Goal: Information Seeking & Learning: Check status

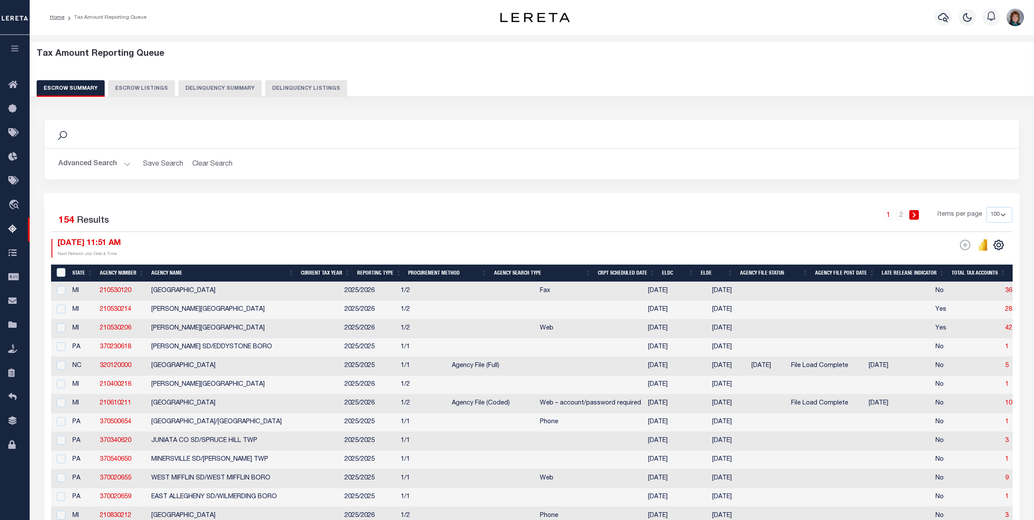
select select "100"
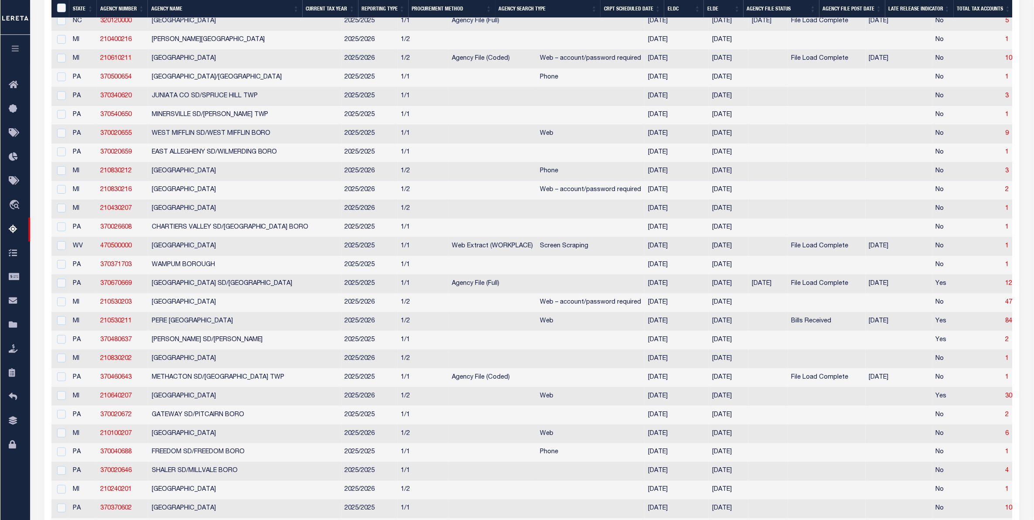
scroll to position [345, 0]
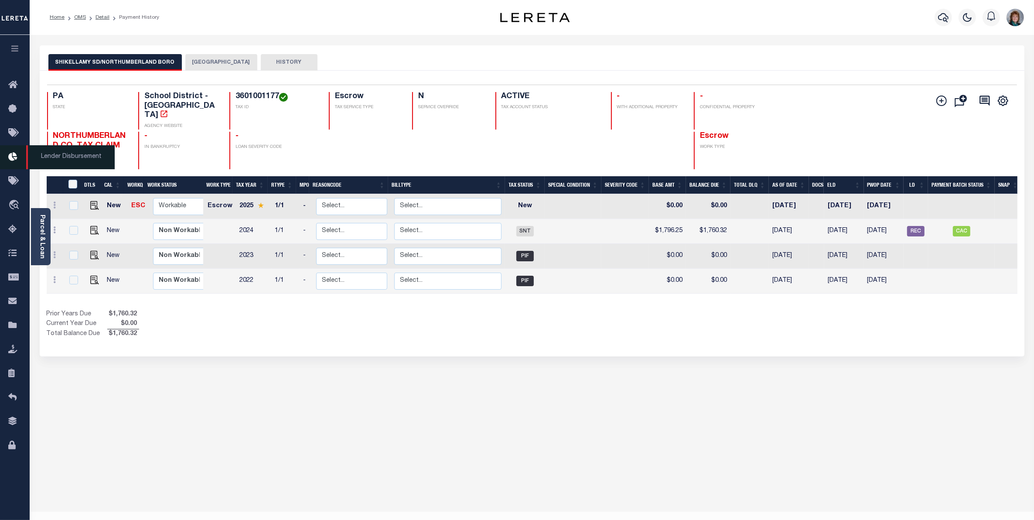
click at [11, 162] on icon at bounding box center [15, 157] width 14 height 11
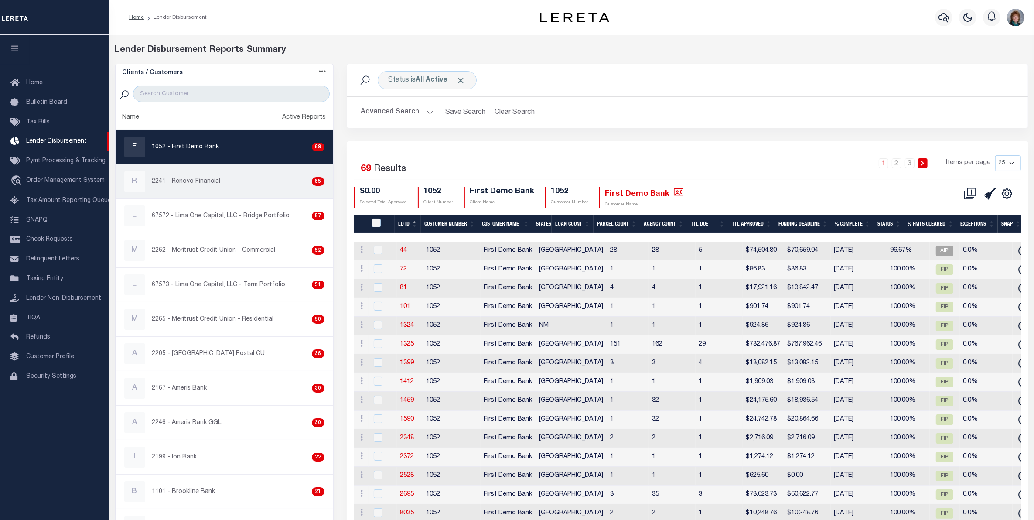
click at [222, 181] on div "R 2241 - Renovo Financial 65" at bounding box center [224, 181] width 200 height 21
checkbox input "true"
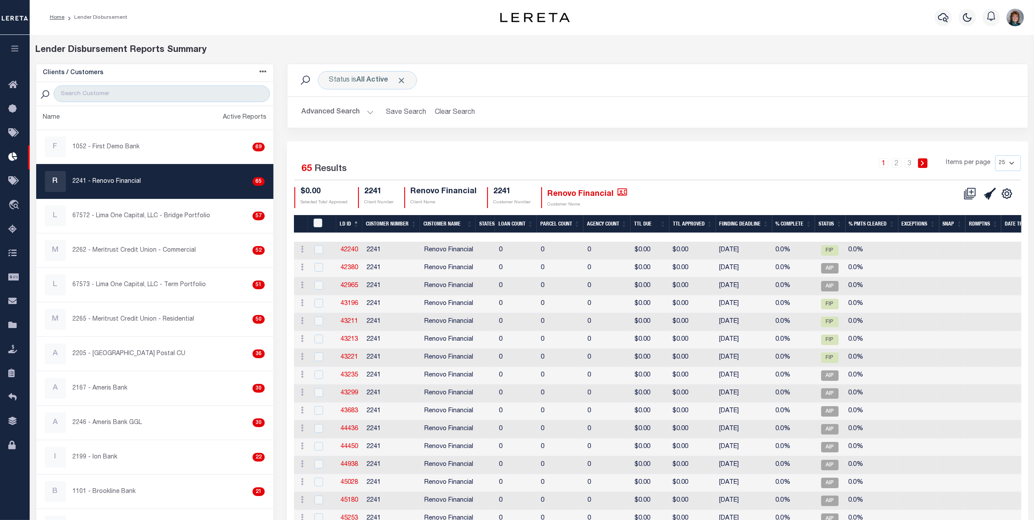
click at [349, 108] on button "Advanced Search" at bounding box center [337, 112] width 72 height 17
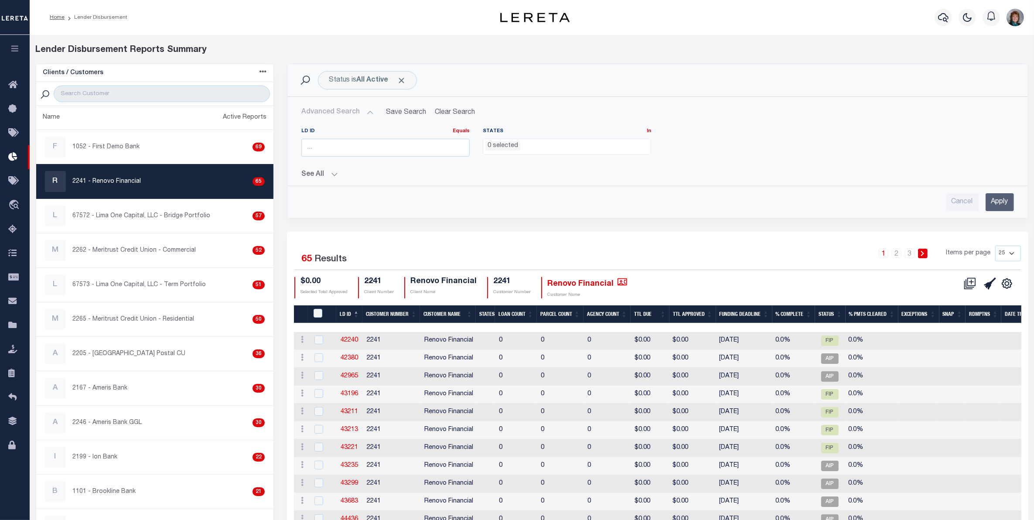
click at [334, 179] on button "See All" at bounding box center [657, 175] width 713 height 8
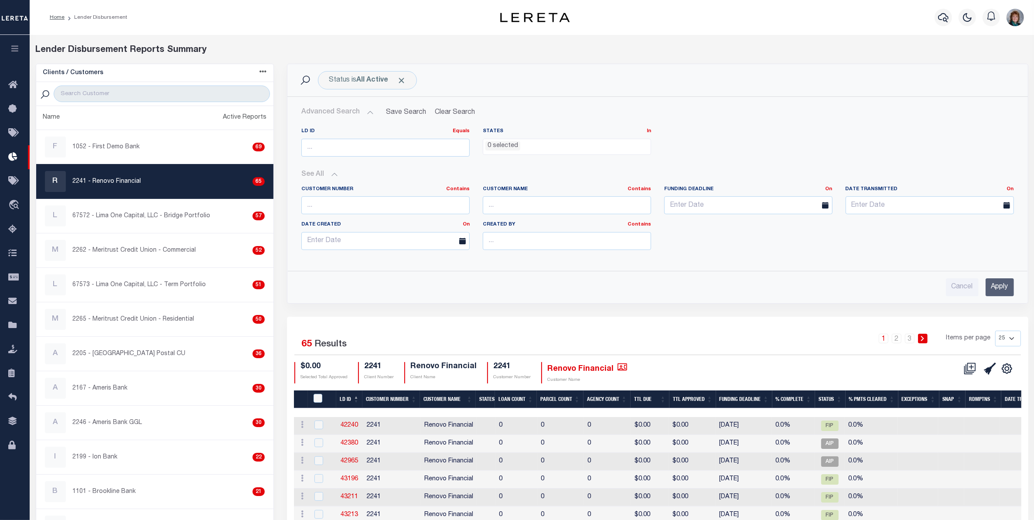
click at [559, 143] on ul "0 selected" at bounding box center [567, 145] width 168 height 12
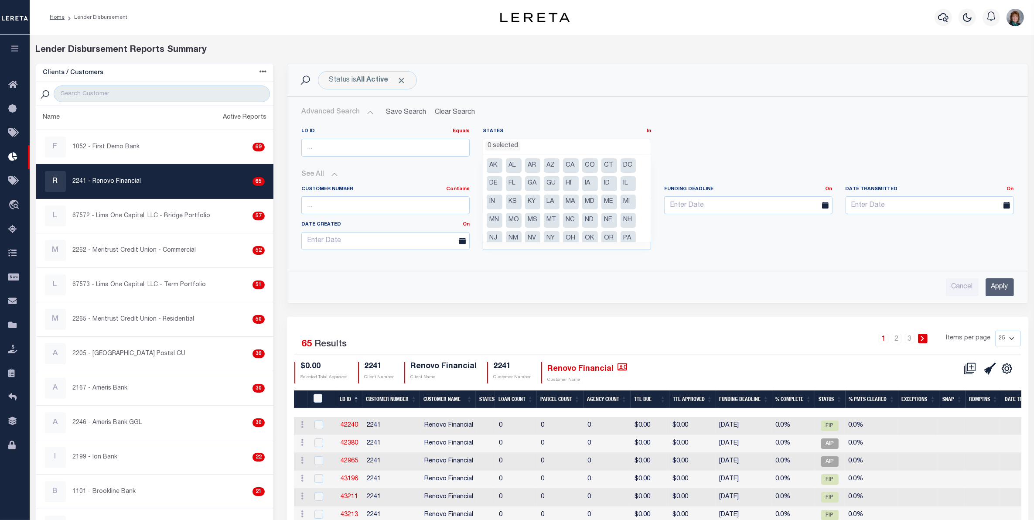
click at [630, 236] on li "PA" at bounding box center [629, 238] width 16 height 15
select select "PA"
click at [478, 289] on div "Cancel Apply" at bounding box center [657, 287] width 713 height 18
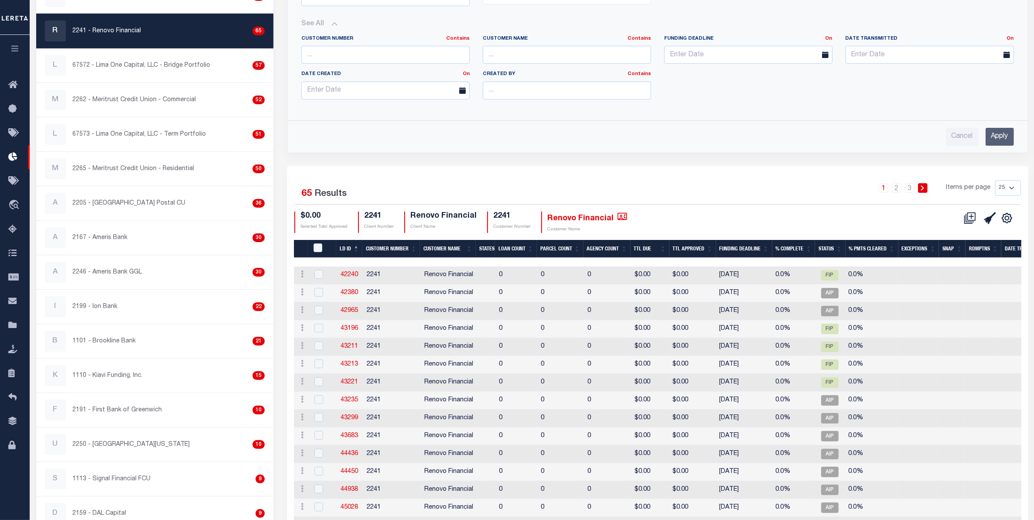
scroll to position [0, 0]
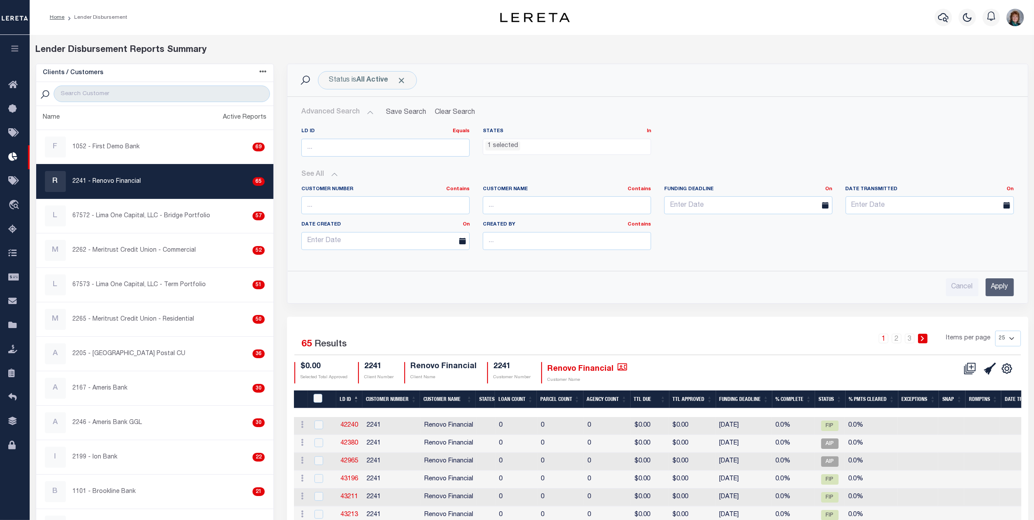
click at [600, 149] on ul "1 selected" at bounding box center [567, 145] width 168 height 12
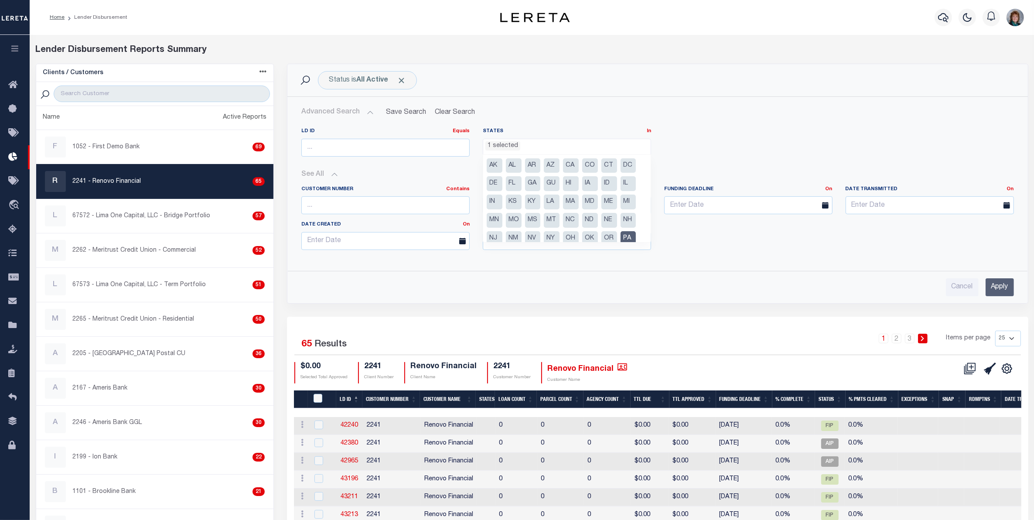
scroll to position [44, 0]
click at [631, 236] on ul "AK AL AR AZ CA CO CT DC DE FL GA GU HI IA ID IL IN KS KY LA MA MD ME MI MN MO M…" at bounding box center [567, 198] width 168 height 87
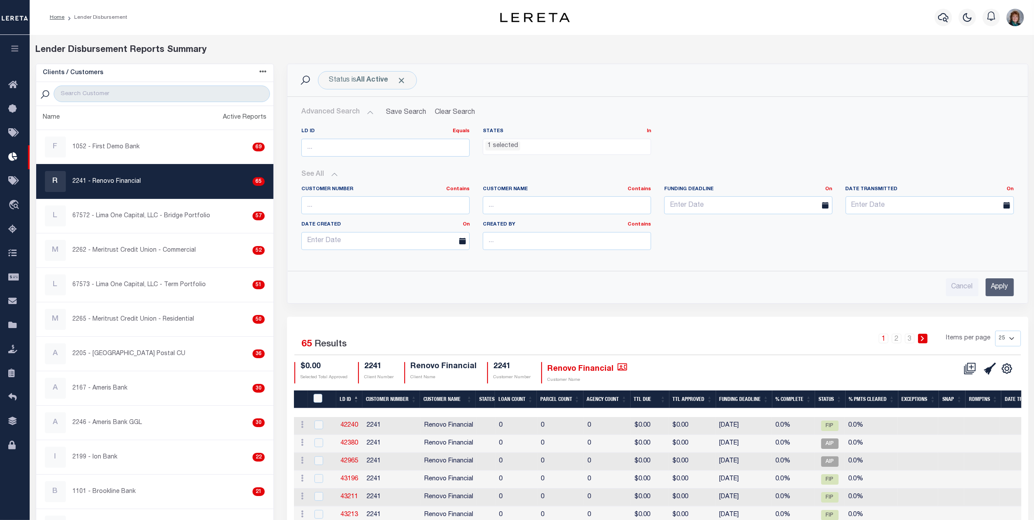
click at [644, 276] on div "Cancel Apply" at bounding box center [657, 283] width 727 height 25
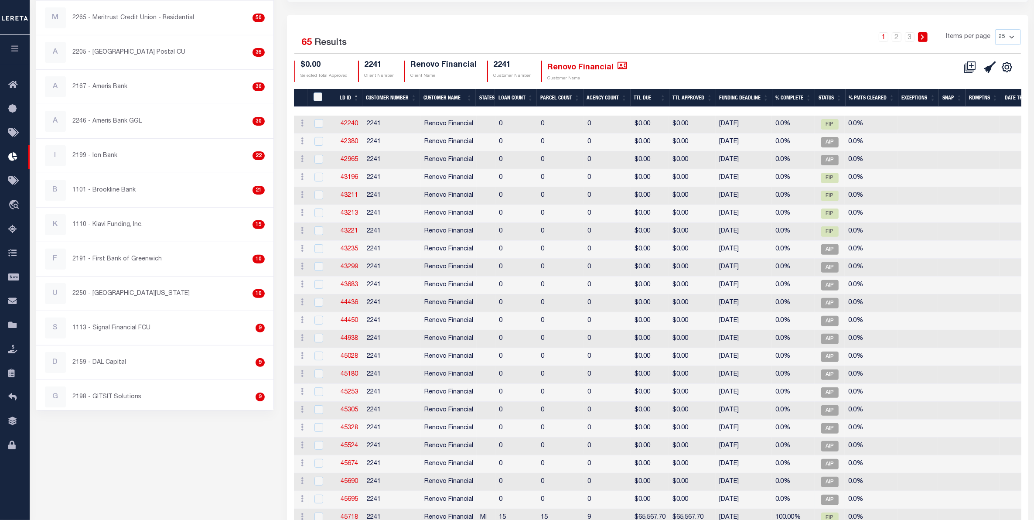
scroll to position [55, 0]
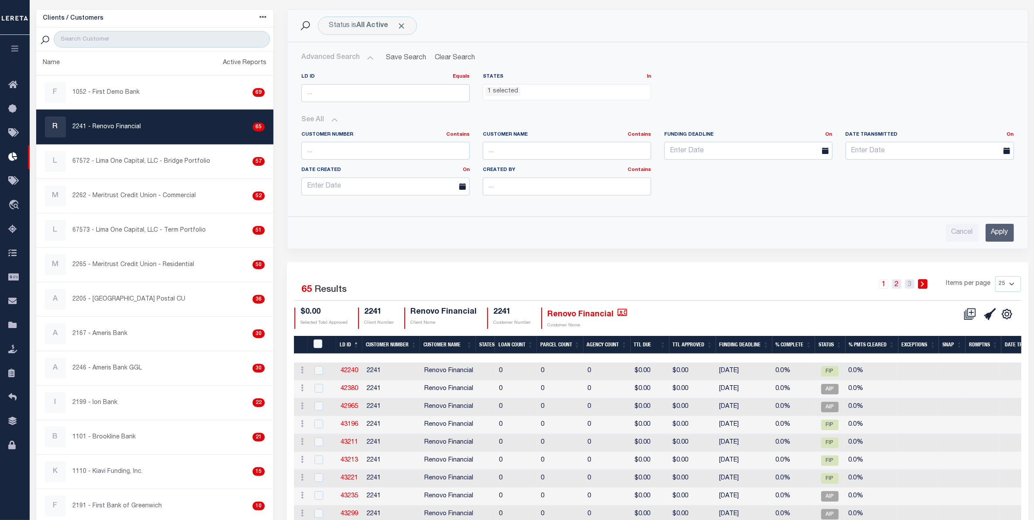
drag, startPoint x: 912, startPoint y: 286, endPoint x: 901, endPoint y: 287, distance: 10.5
click at [912, 286] on link "3" at bounding box center [910, 284] width 10 height 10
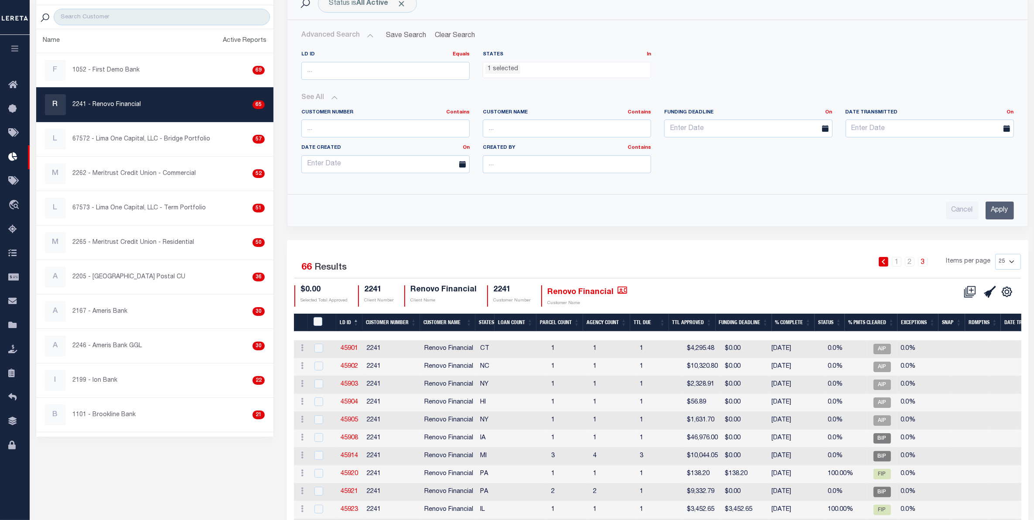
scroll to position [73, 0]
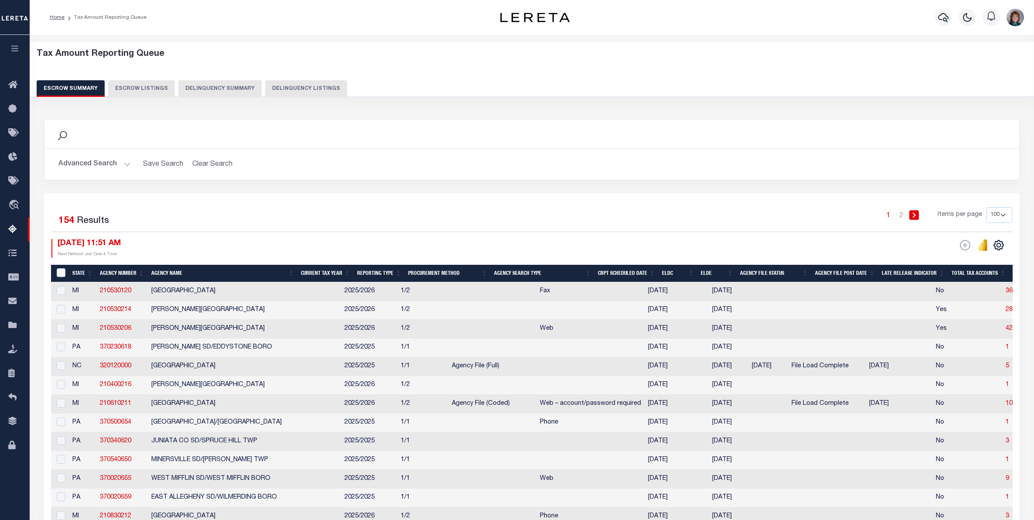
select select "100"
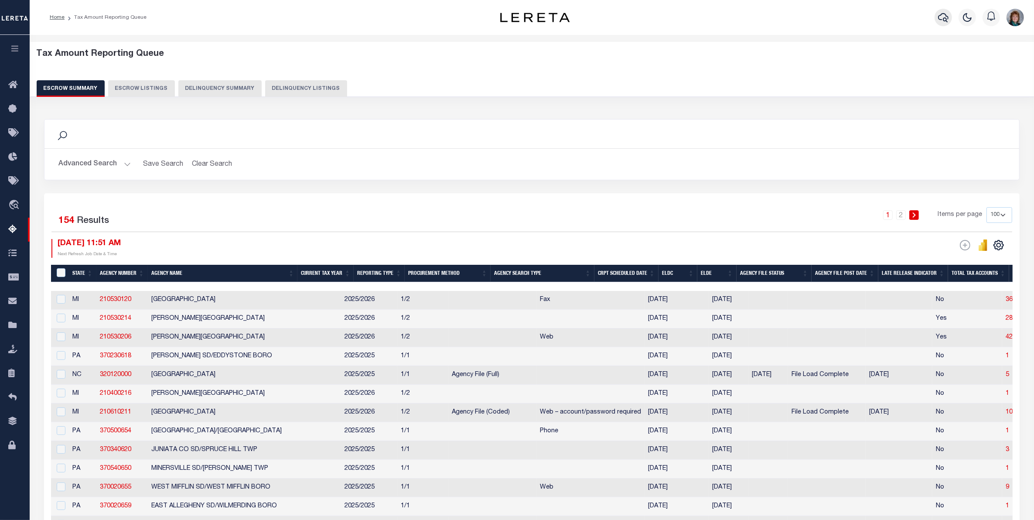
click at [941, 18] on icon "button" at bounding box center [943, 17] width 10 height 10
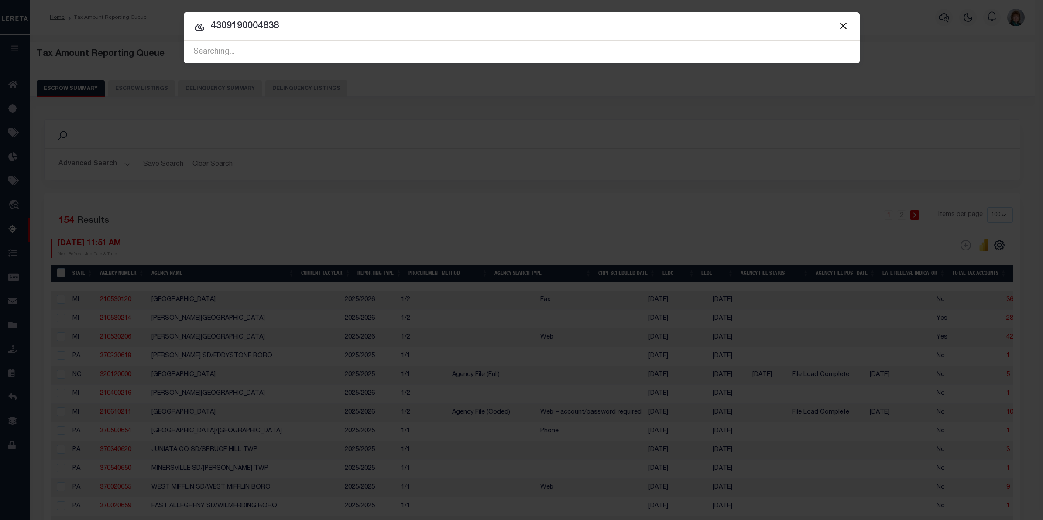
type input "4309190004838"
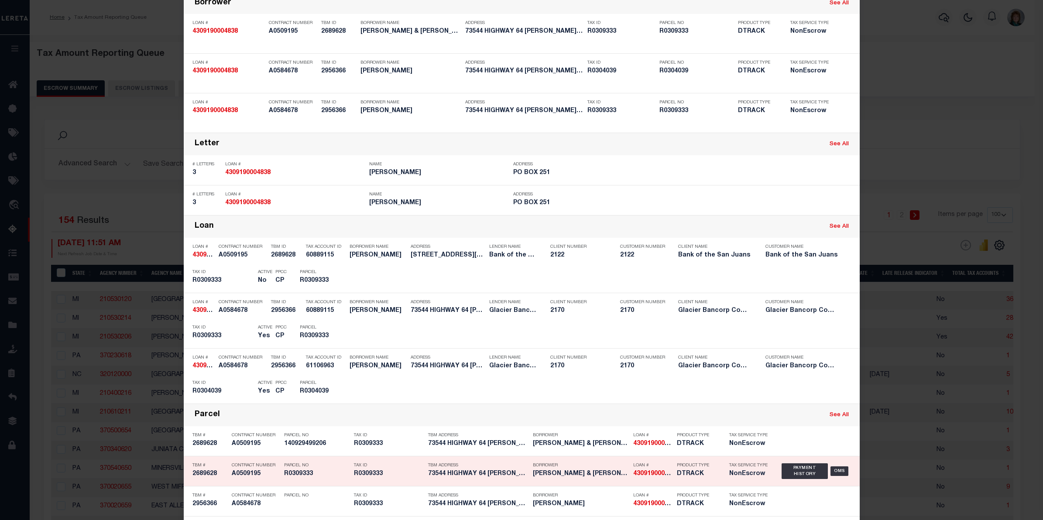
scroll to position [164, 0]
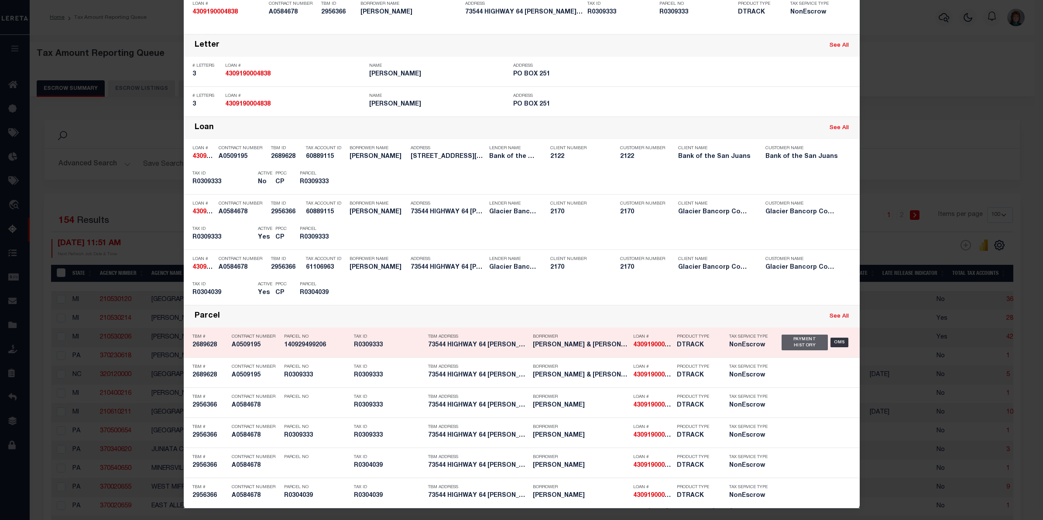
click at [787, 343] on div "Payment History" at bounding box center [804, 343] width 47 height 16
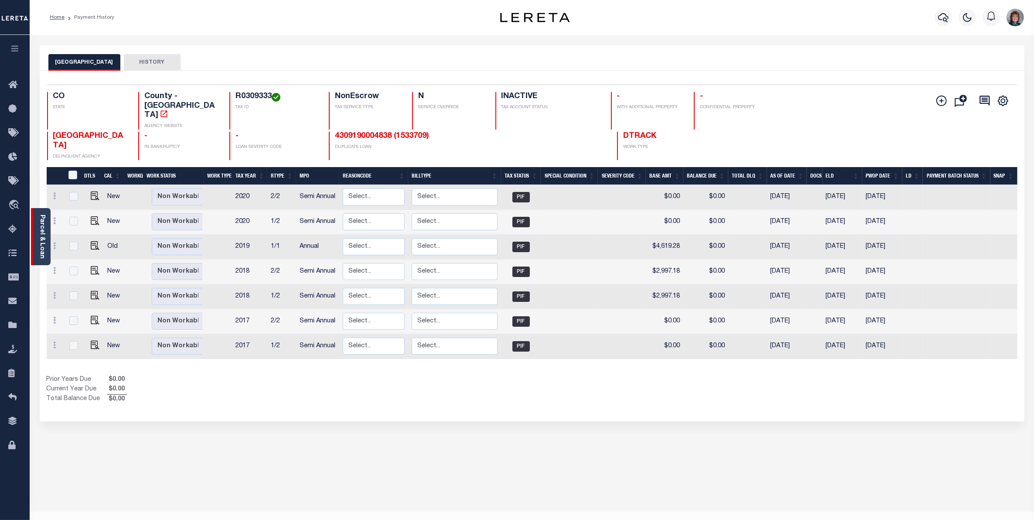
click at [44, 243] on link "Parcel & Loan" at bounding box center [42, 237] width 6 height 44
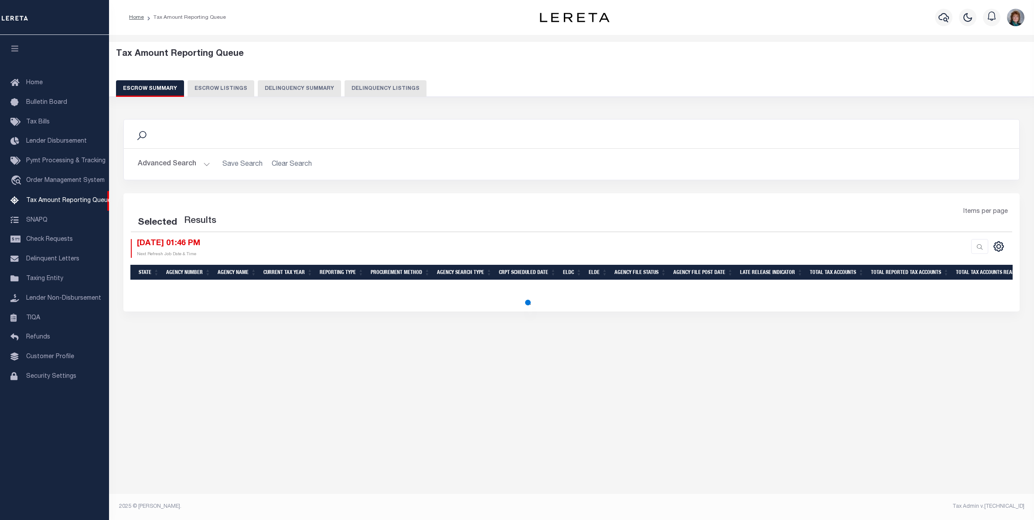
select select "100"
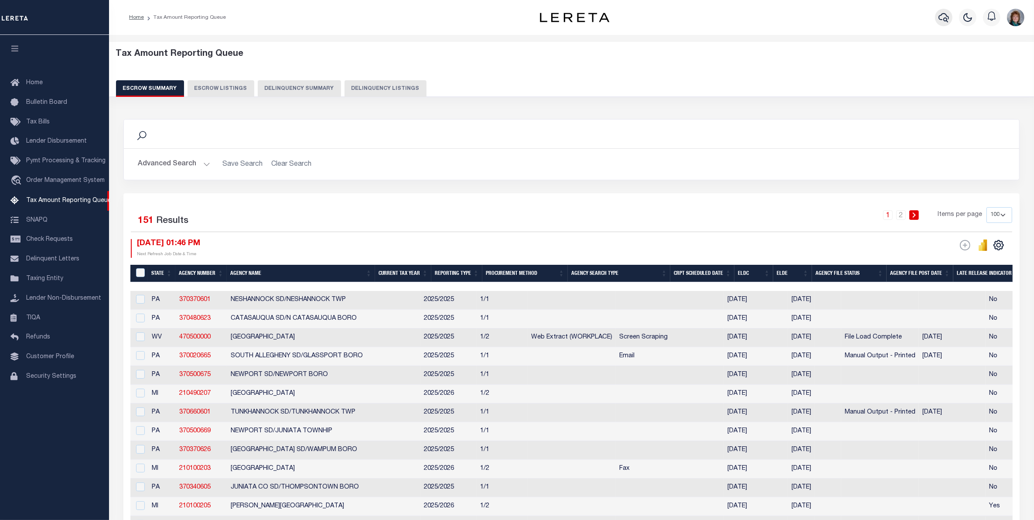
click at [949, 17] on icon "button" at bounding box center [944, 17] width 10 height 9
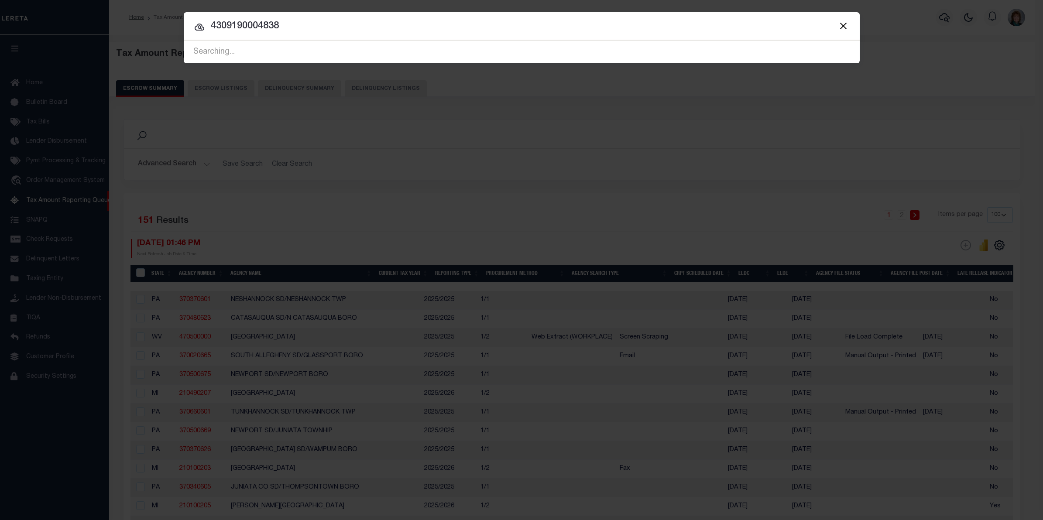
type input "4309190004838"
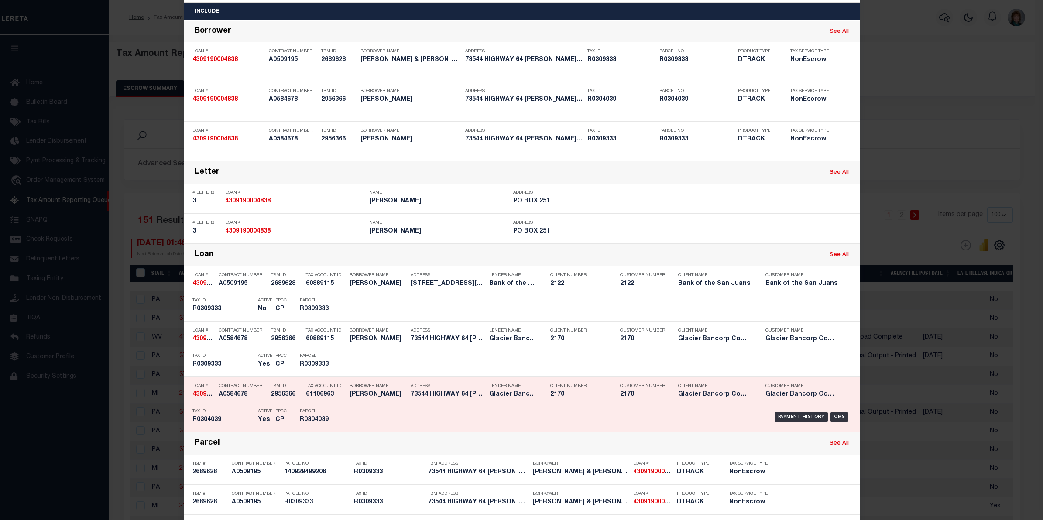
scroll to position [55, 0]
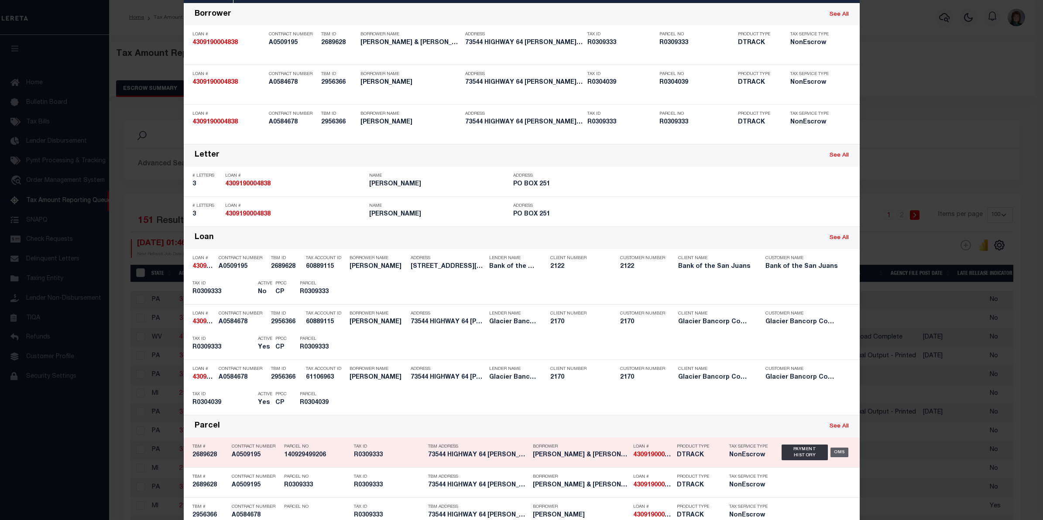
click at [835, 448] on div "OMS" at bounding box center [839, 453] width 18 height 10
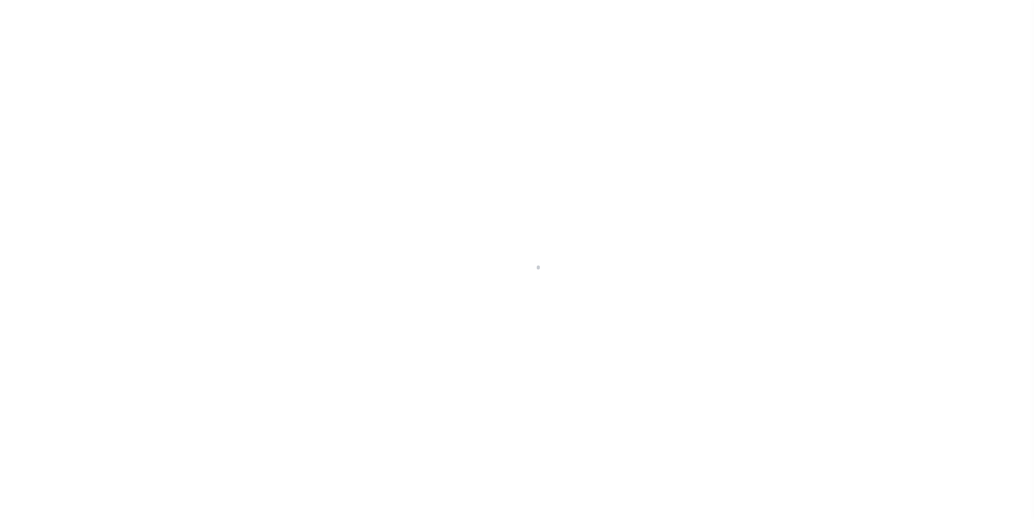
select select "False"
select select "NonEscrow"
type input "[STREET_ADDRESS]"
type input "140929499206"
type input "[PERSON_NAME] Co 81641"
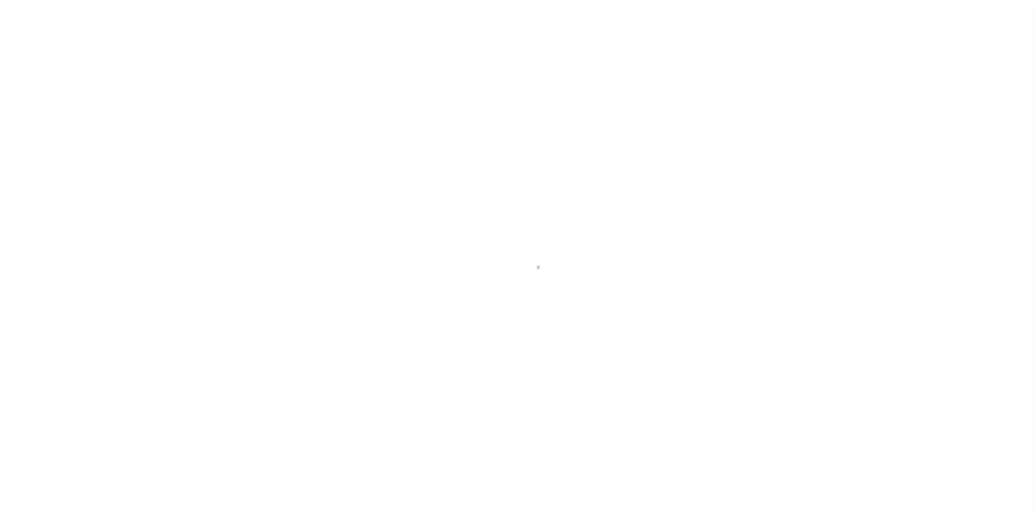
type input "CO"
select select "Rio [PERSON_NAME]"
type textarea "Township 1 North, Range 94 West of the 6th p.m. A parcel of land lying in Tract…"
type textarea "Now being tracked on Glacier Bancorp Commercial portfolio. MLC [DATE]"
select select "2247"
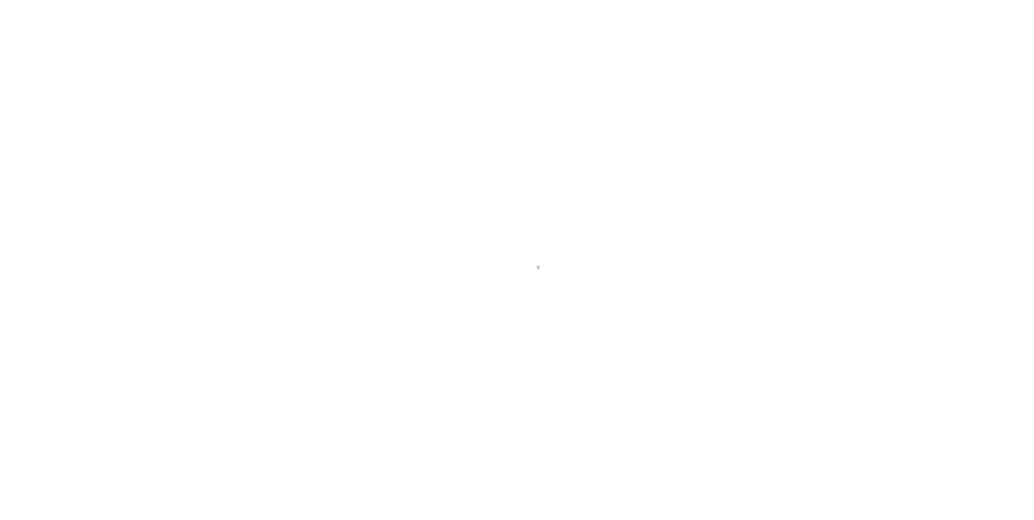
select select
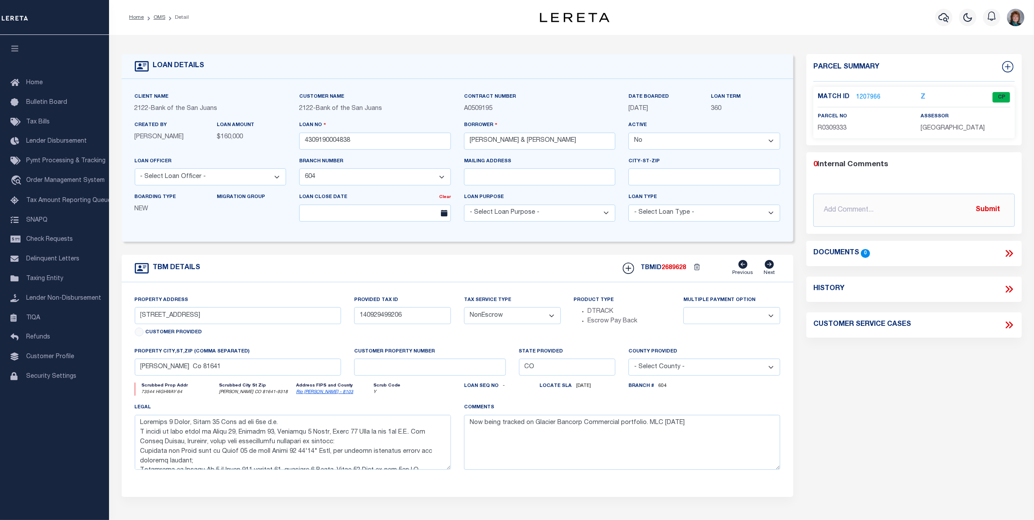
click at [762, 324] on select "Annual Semi Annual" at bounding box center [732, 315] width 97 height 17
click at [848, 362] on div "Parcel Summary Match ID 1207966 Z parcel no R0309333 assessor 0" at bounding box center [914, 292] width 229 height 477
click at [944, 17] on icon "button" at bounding box center [944, 17] width 10 height 10
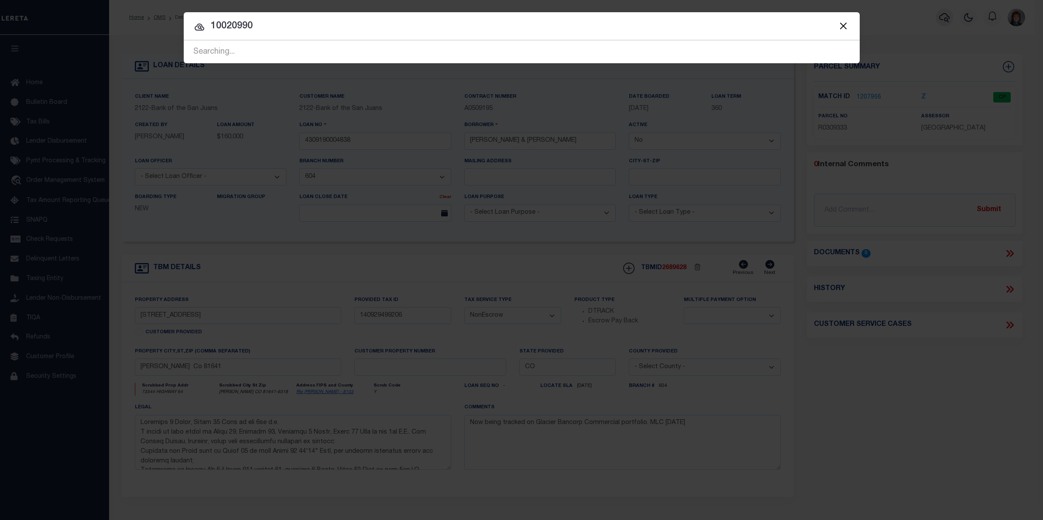
type input "10020990"
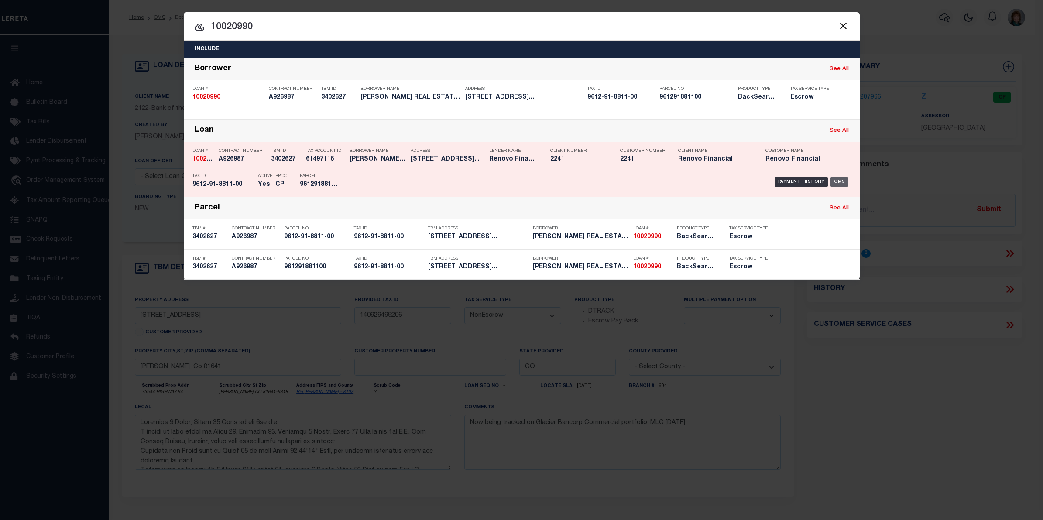
click at [838, 180] on div "OMS" at bounding box center [839, 182] width 18 height 10
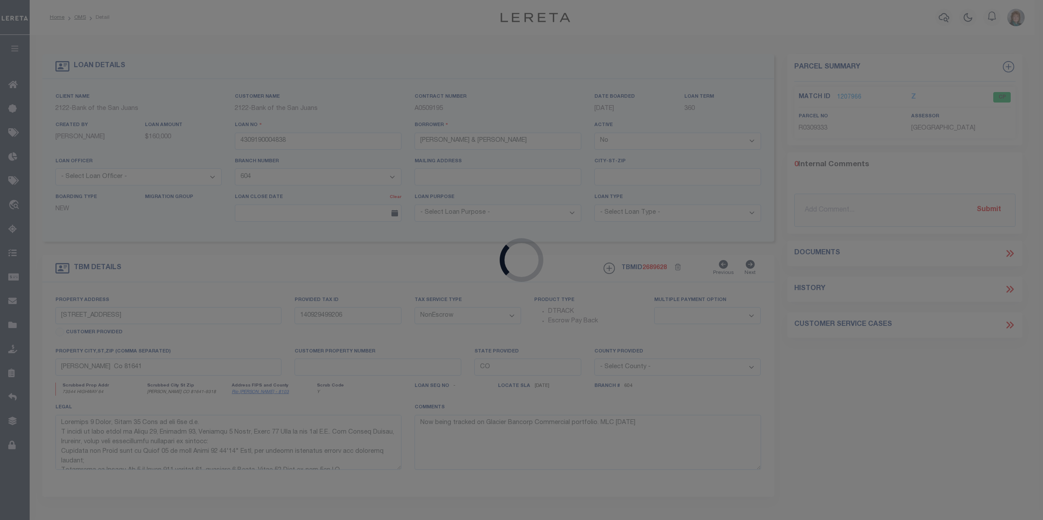
type input "10020990"
type input "[PERSON_NAME] REAL ESTATE HOLDINGS LLC"
select select "True"
select select
type input "347 [PERSON_NAME] RD"
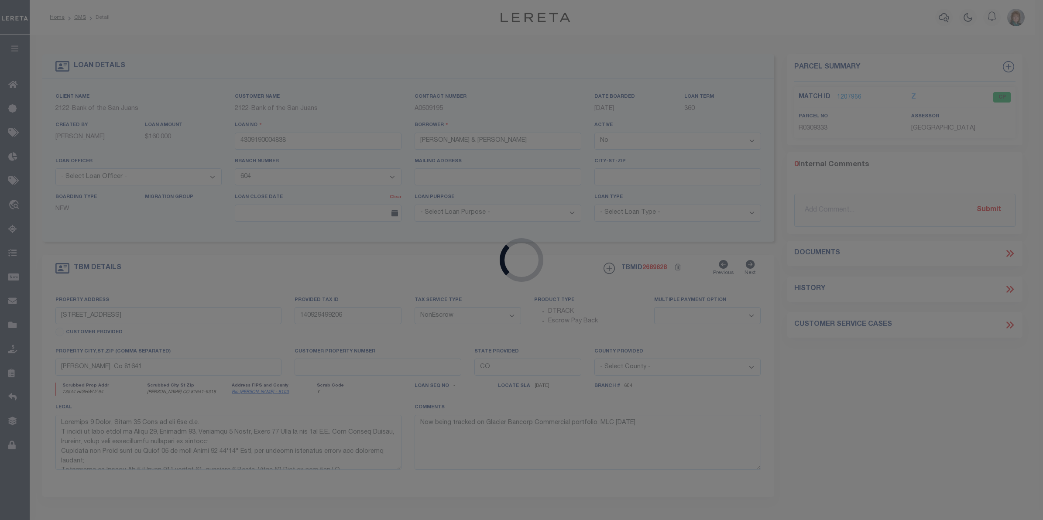
type input "[GEOGRAPHIC_DATA]"
select select "10"
select select "Escrow"
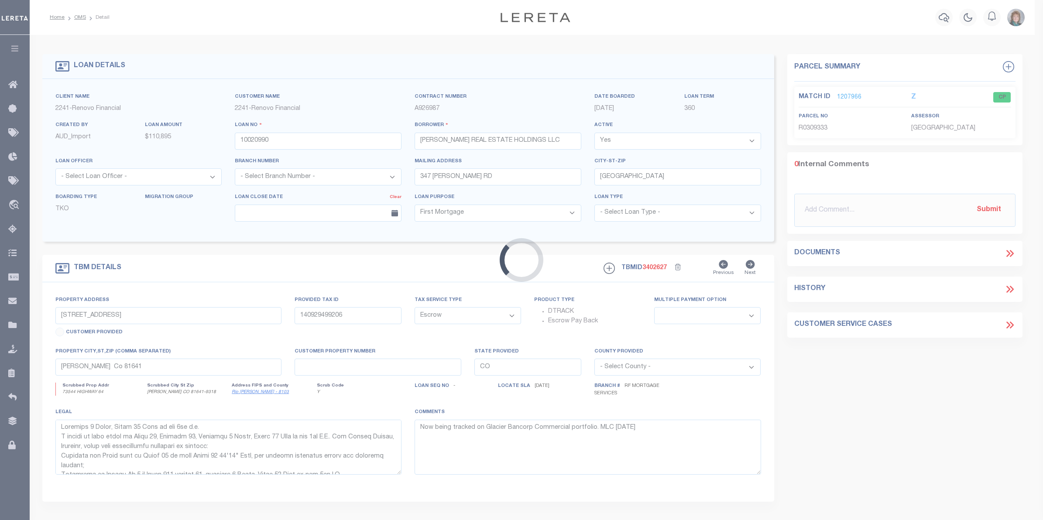
type input "[STREET_ADDRESS]"
type input "9612-91-8811-00"
select select
type input "[GEOGRAPHIC_DATA]"
type input "a0kUS000007eQqz"
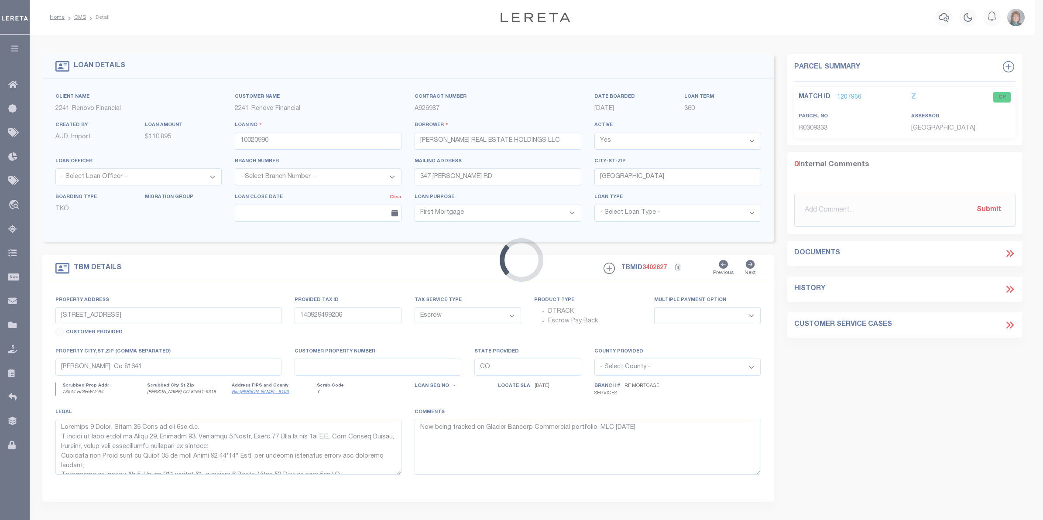
type input "NC"
select select
type textarea "Liability Limited to Customer Provided Parcel"
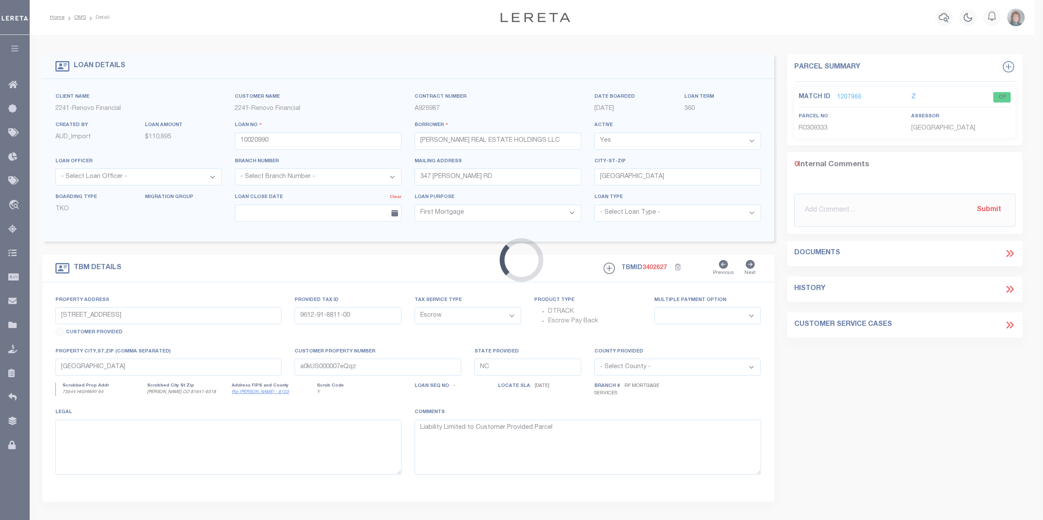
select select "25067"
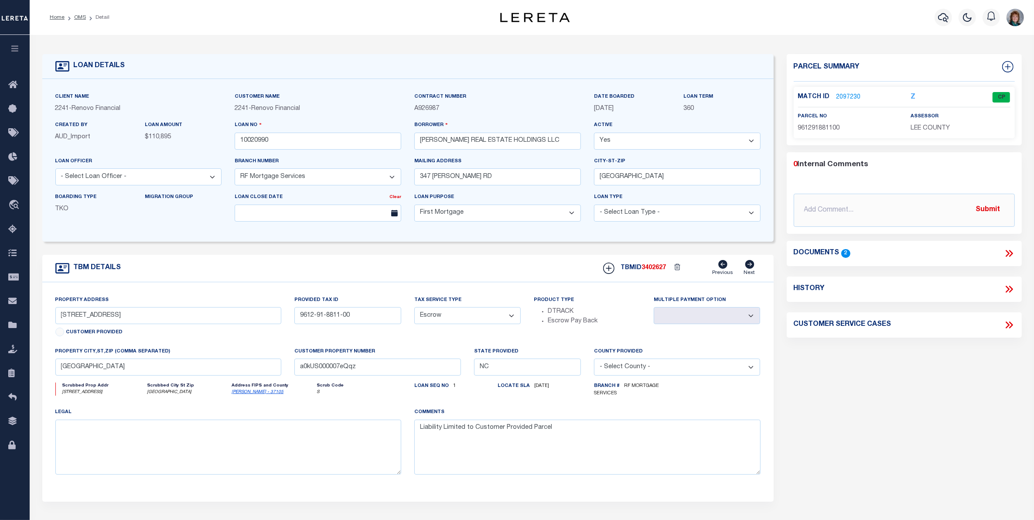
click at [845, 99] on link "2097230" at bounding box center [849, 97] width 24 height 9
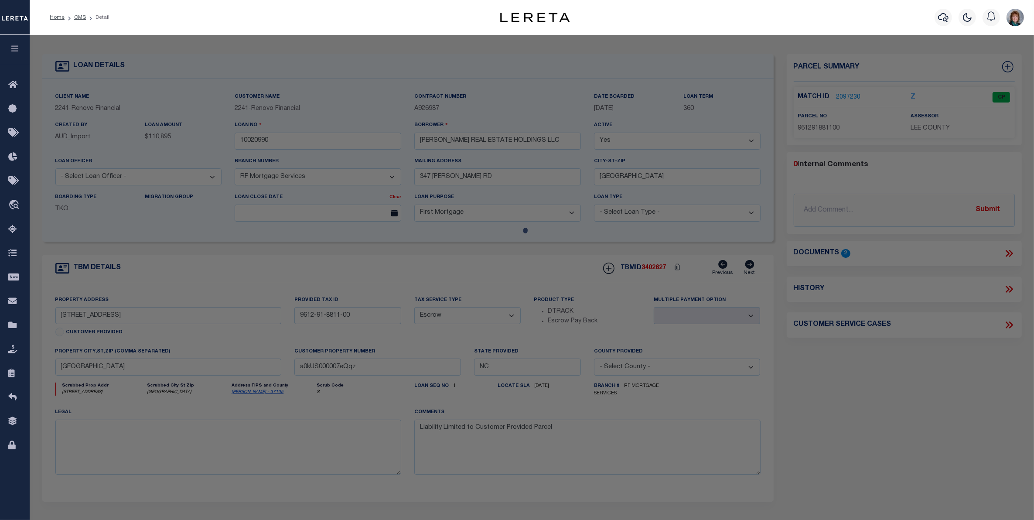
checkbox input "false"
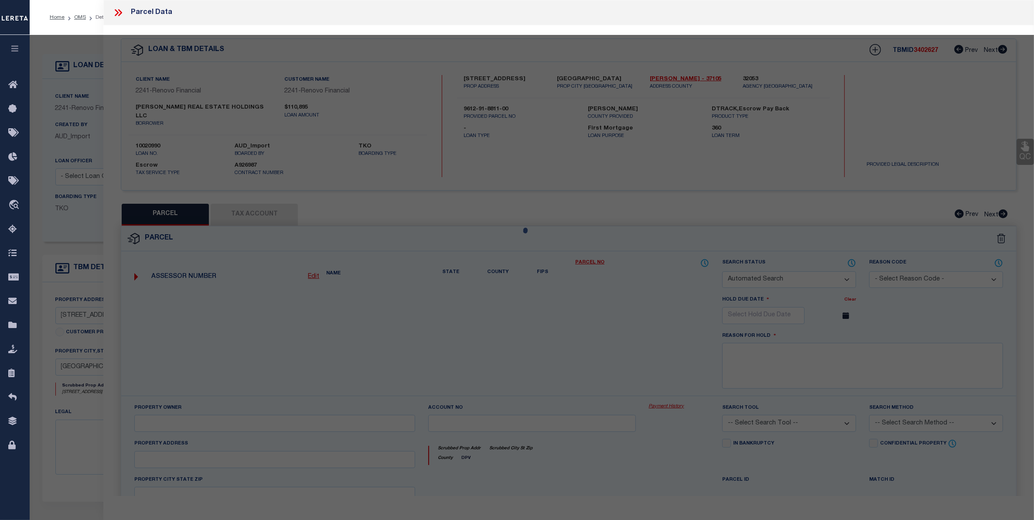
select select "CP"
type input "SIMPSON, DONALD R"
select select
type input "2601 STEEL BRIDGE RD"
checkbox input "false"
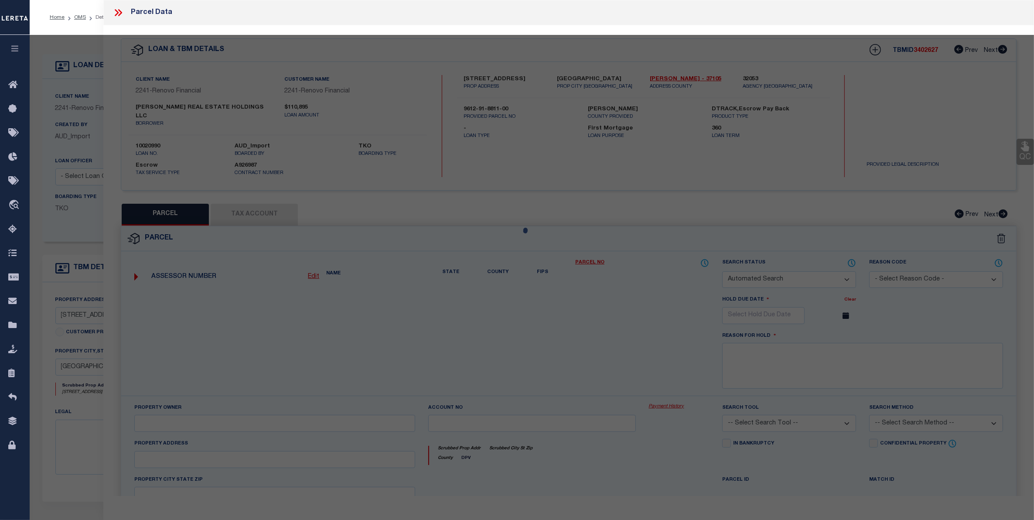
type input "[GEOGRAPHIC_DATA]"
type textarea "2601 [GEOGRAPHIC_DATA] [GEOGRAPHIC_DATA][PERSON_NAME] 1318"
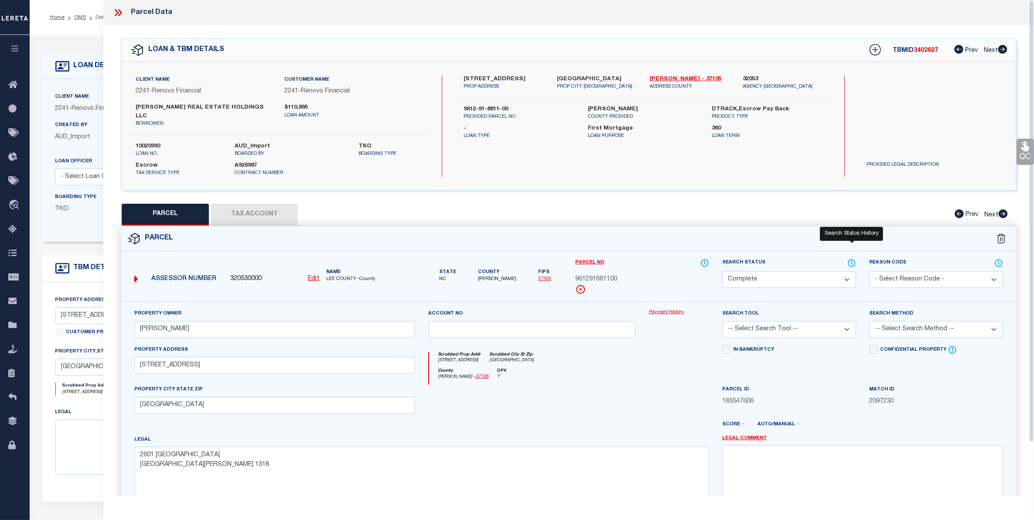
click at [850, 260] on icon at bounding box center [852, 263] width 7 height 7
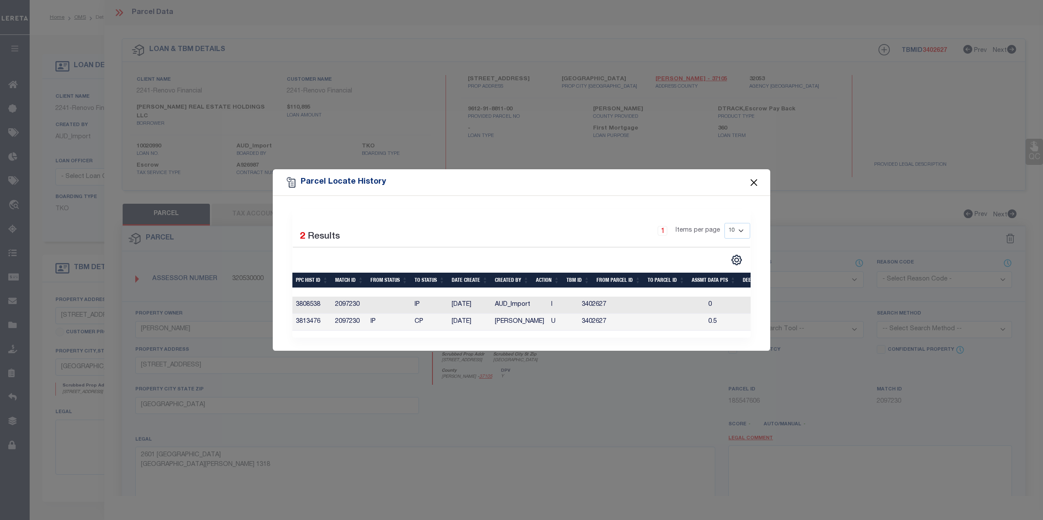
click at [757, 177] on button "Close" at bounding box center [753, 182] width 11 height 11
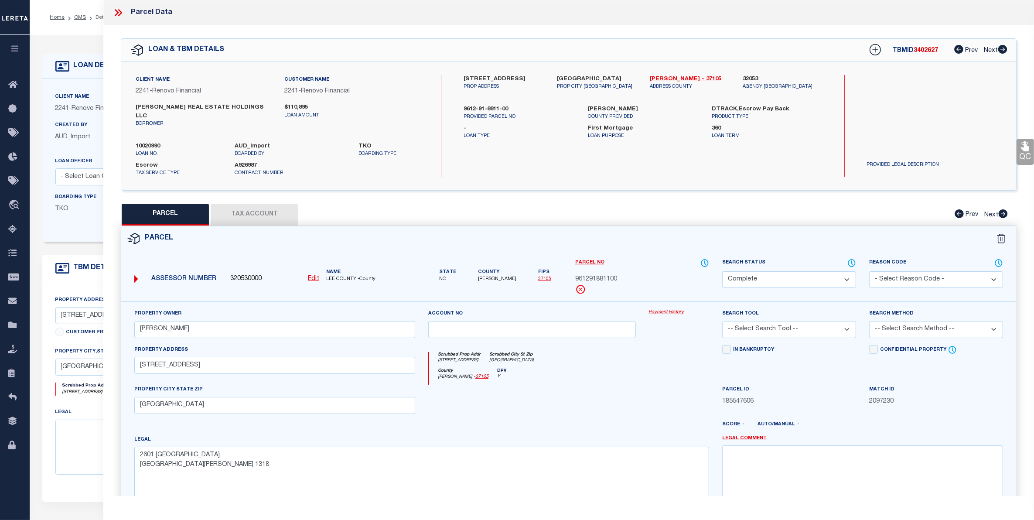
click at [668, 309] on link "Payment History" at bounding box center [679, 312] width 60 height 7
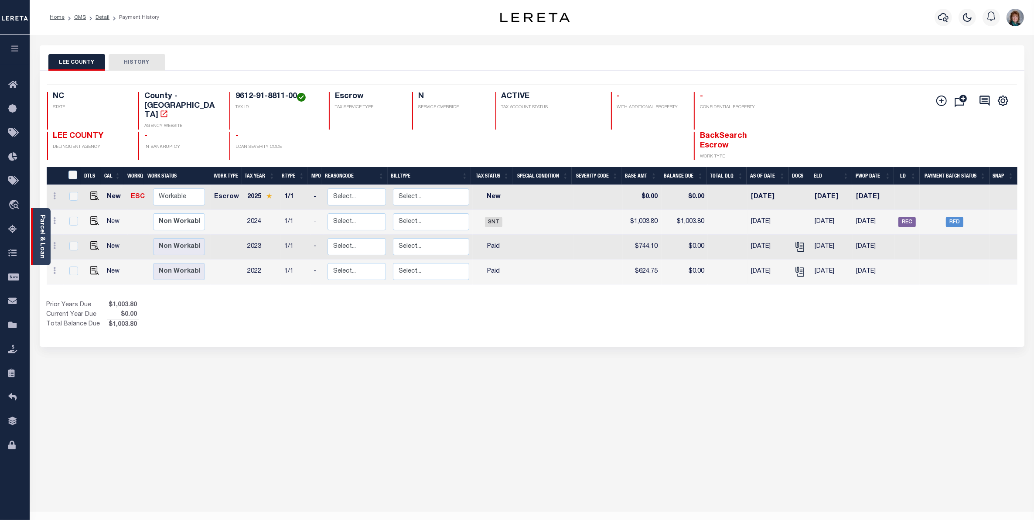
click at [42, 236] on link "Parcel & Loan" at bounding box center [42, 237] width 6 height 44
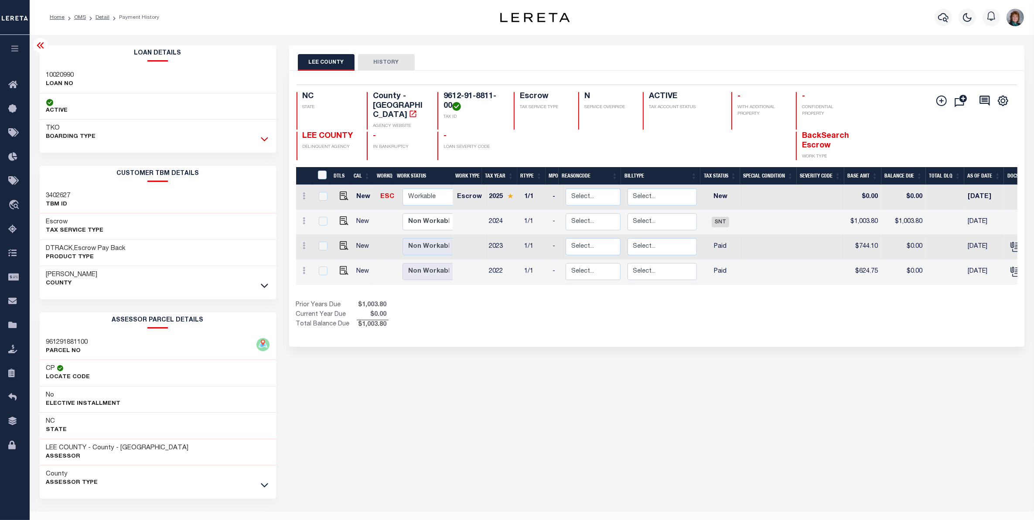
click at [262, 142] on icon at bounding box center [264, 138] width 7 height 9
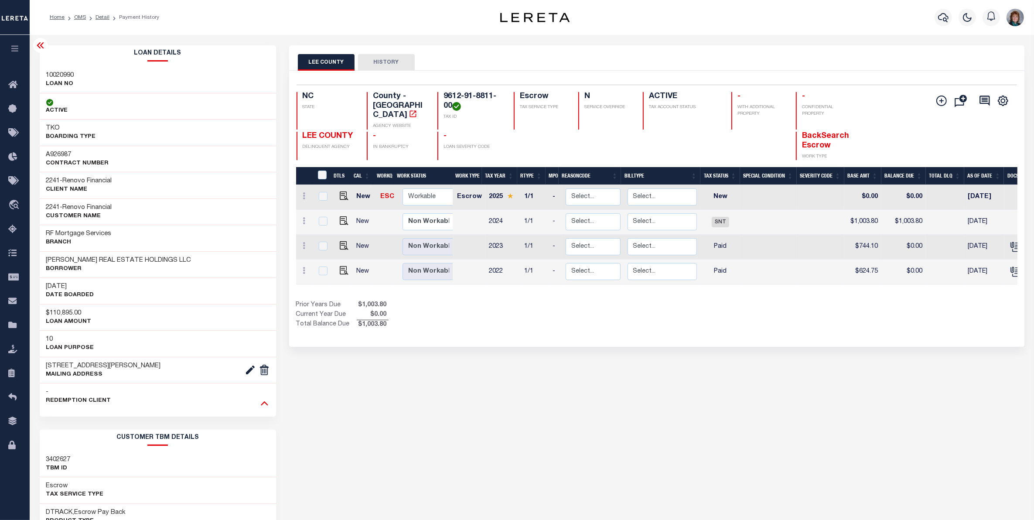
click at [264, 404] on icon at bounding box center [264, 403] width 7 height 4
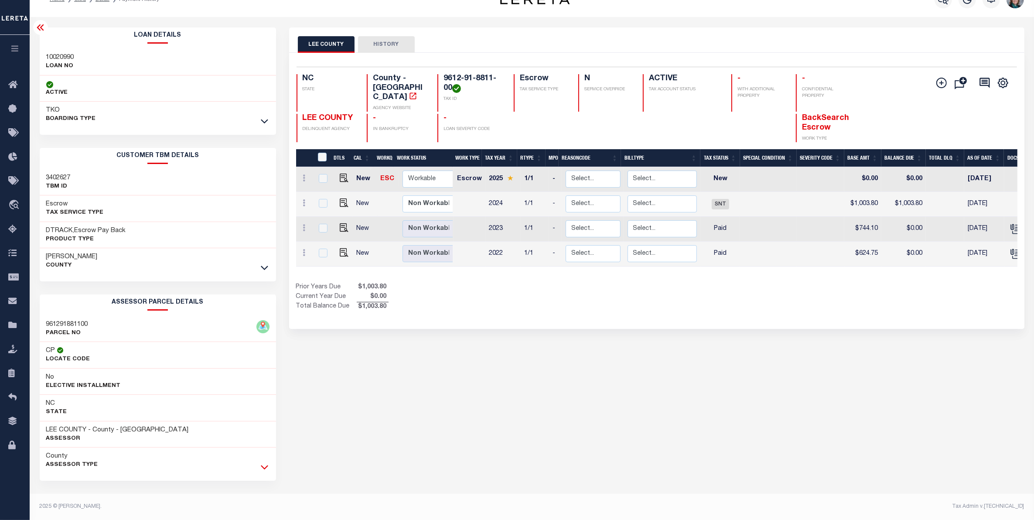
click at [262, 467] on icon at bounding box center [264, 467] width 7 height 4
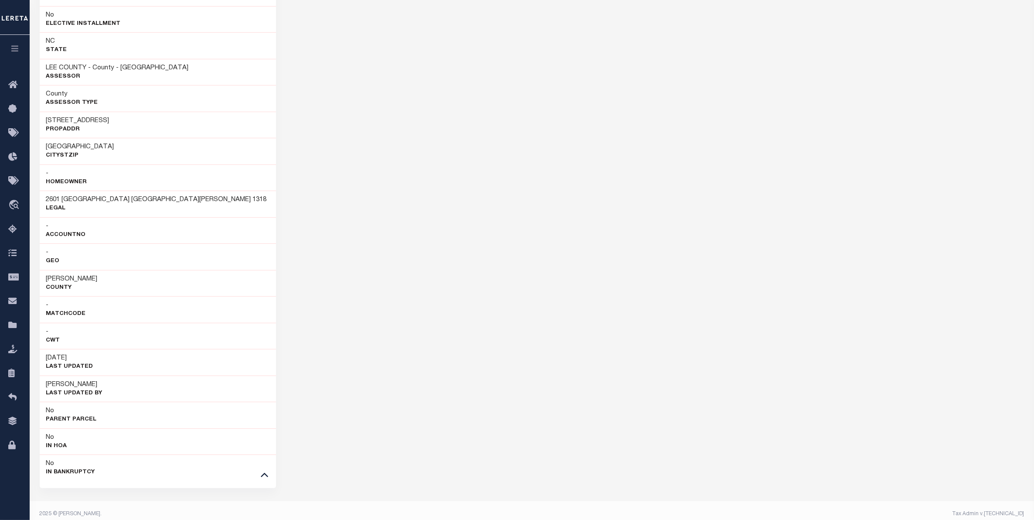
scroll to position [390, 0]
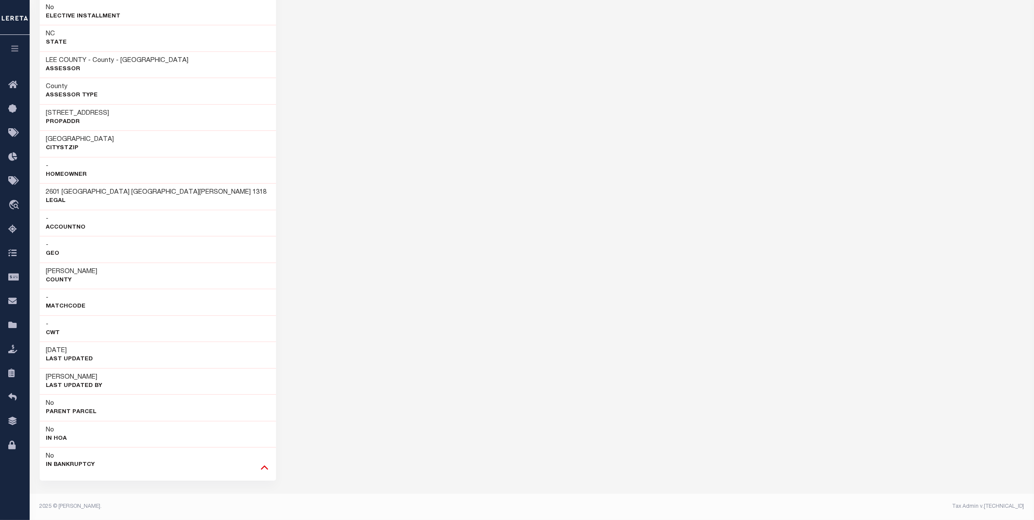
click at [263, 471] on icon at bounding box center [264, 466] width 7 height 9
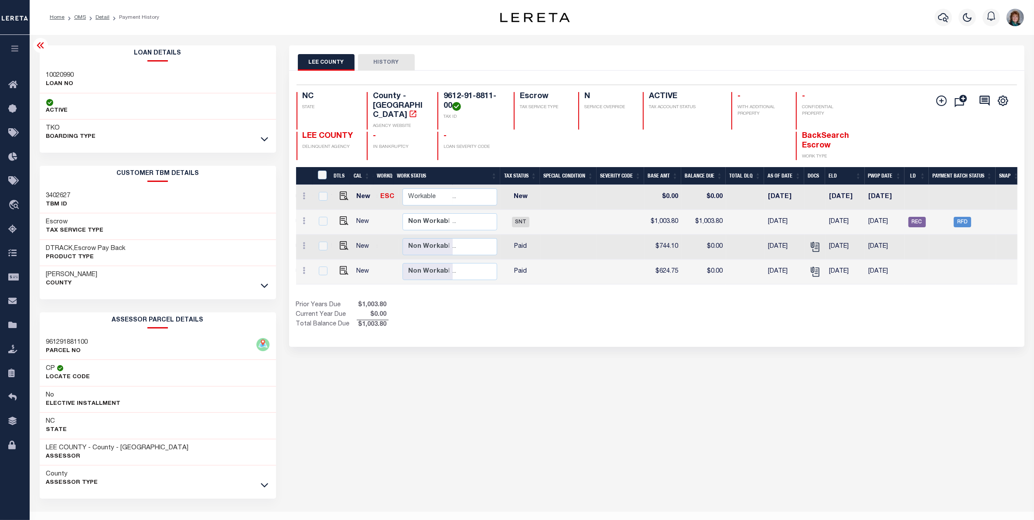
scroll to position [0, 205]
click at [959, 217] on span "RFD" at bounding box center [957, 222] width 17 height 10
checkbox input "true"
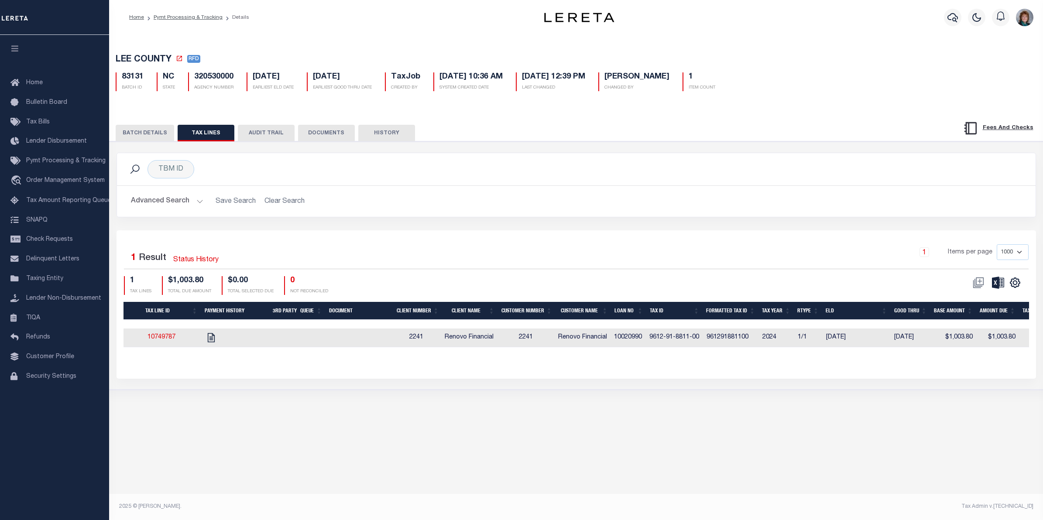
click at [134, 136] on button "BATCH DETAILS" at bounding box center [145, 133] width 58 height 17
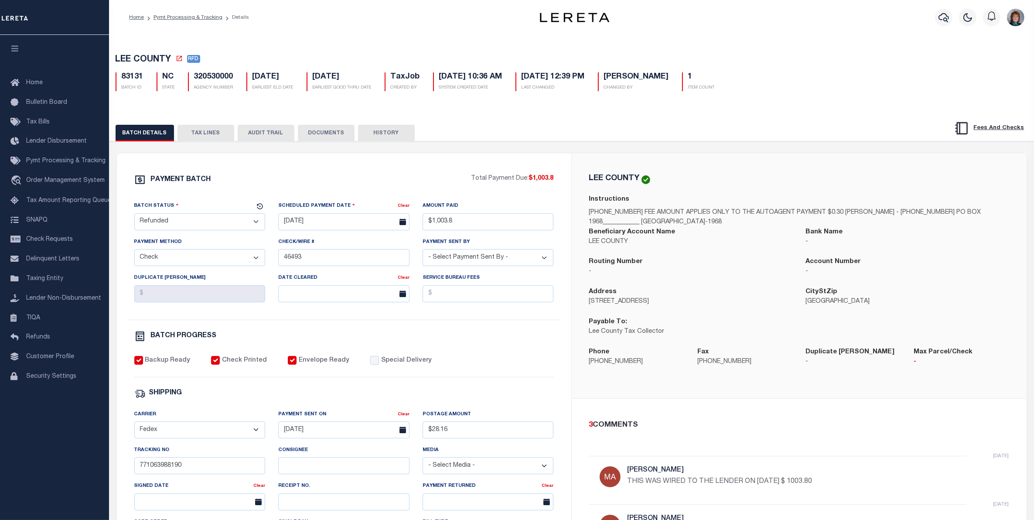
click at [322, 134] on button "DOCUMENTS" at bounding box center [326, 133] width 57 height 17
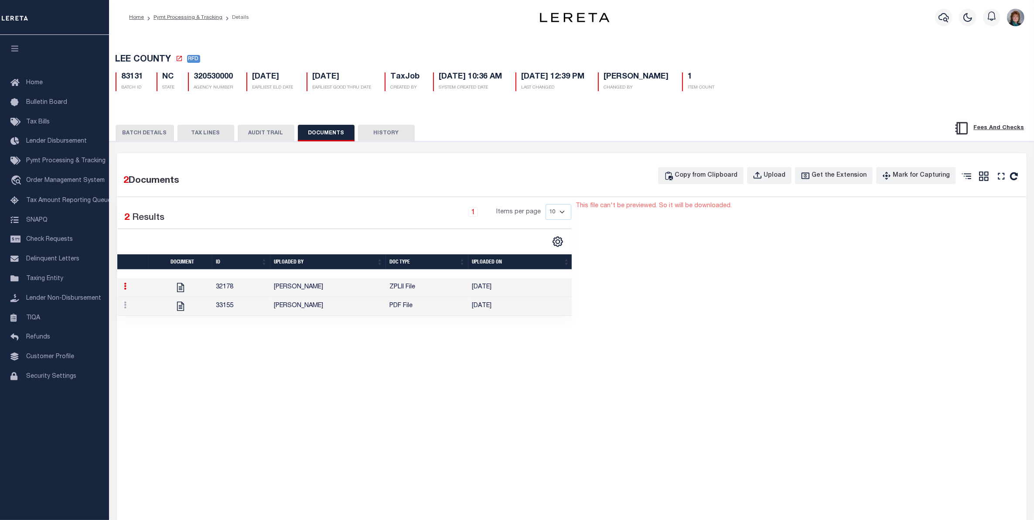
click at [345, 306] on td "[PERSON_NAME]" at bounding box center [328, 306] width 116 height 19
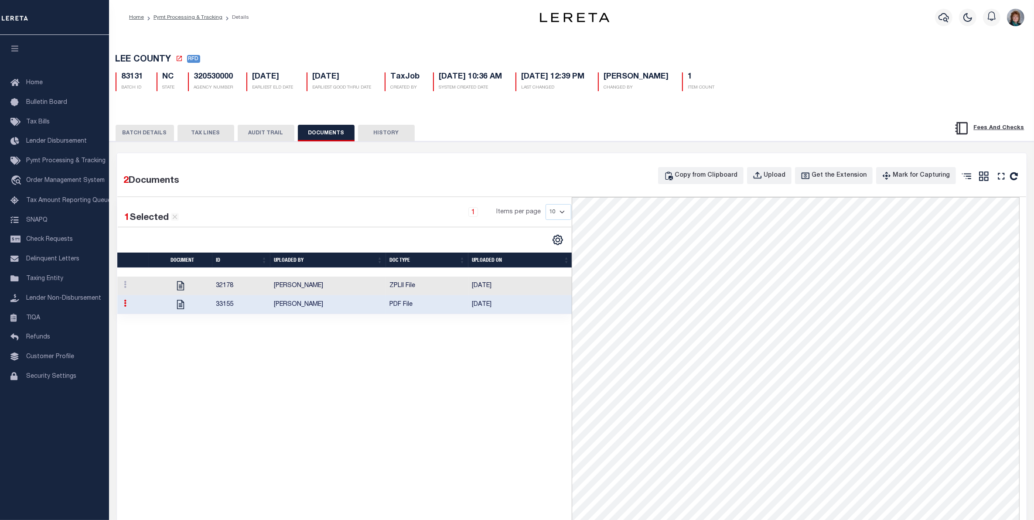
drag, startPoint x: 257, startPoint y: 136, endPoint x: 250, endPoint y: 136, distance: 7.4
click at [257, 136] on button "AUDIT TRAIL" at bounding box center [266, 133] width 57 height 17
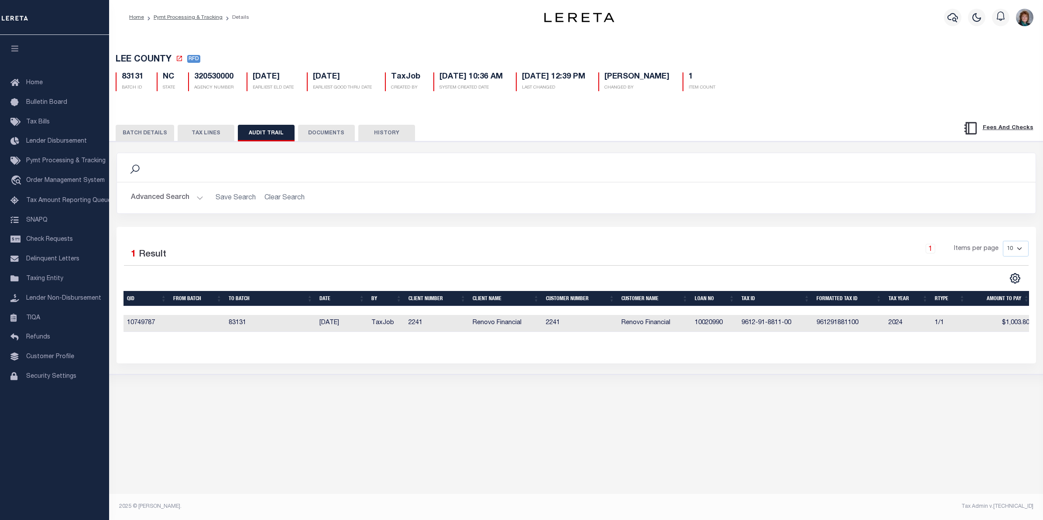
click at [211, 137] on button "TAX LINES" at bounding box center [206, 133] width 57 height 17
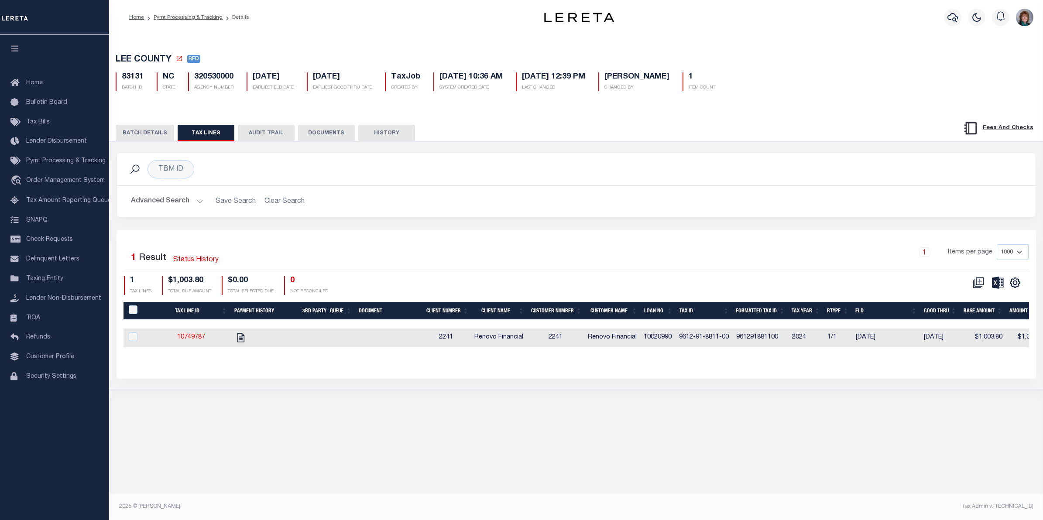
click at [149, 129] on button "BATCH DETAILS" at bounding box center [145, 133] width 58 height 17
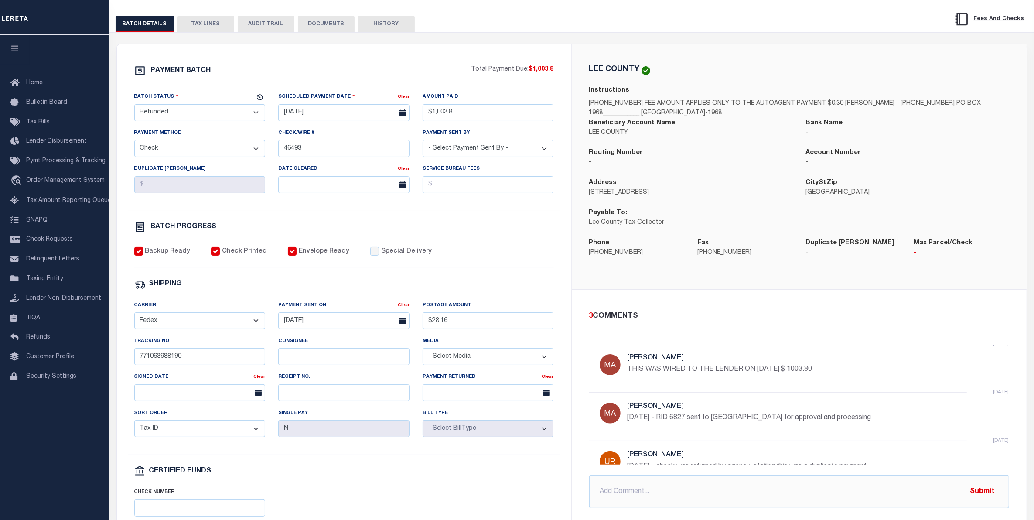
scroll to position [1, 0]
